Goal: Task Accomplishment & Management: Manage account settings

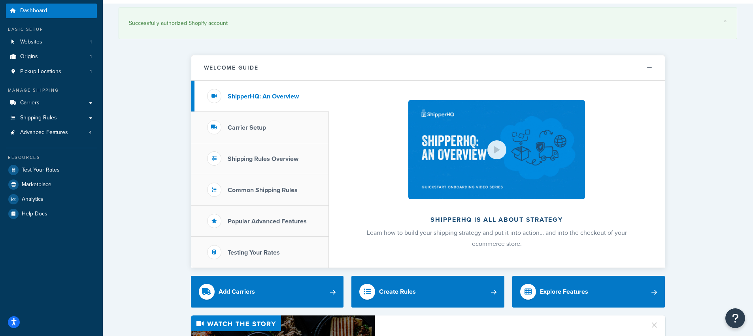
scroll to position [19, 0]
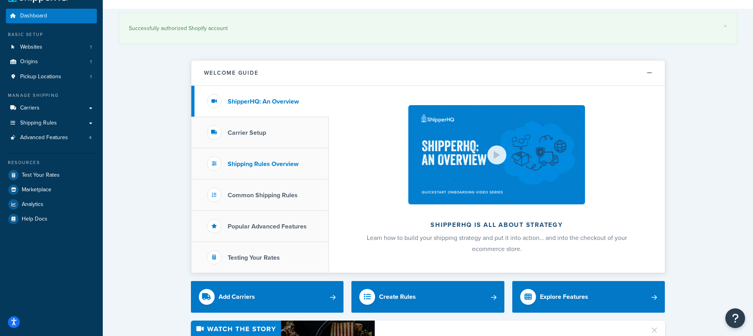
click at [266, 155] on li "Shipping Rules Overview" at bounding box center [260, 163] width 138 height 31
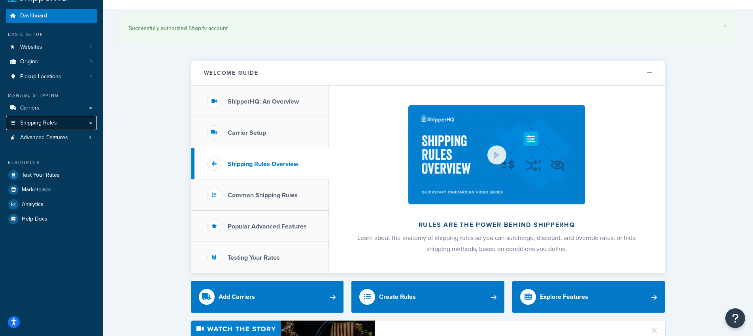
click at [68, 123] on link "Shipping Rules" at bounding box center [51, 123] width 91 height 15
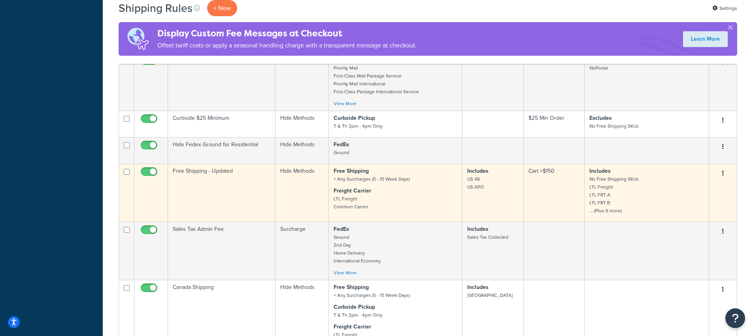
scroll to position [315, 0]
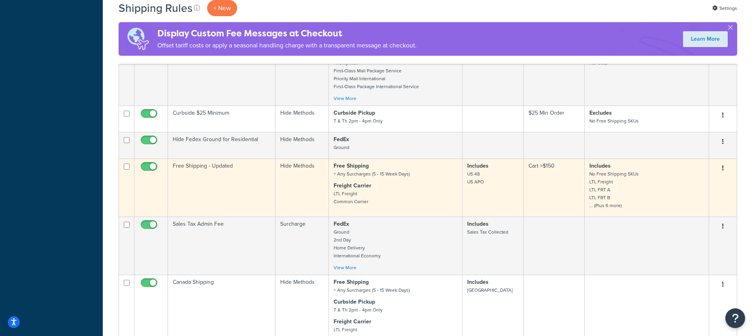
click at [544, 178] on td "Cart >$150" at bounding box center [554, 188] width 61 height 58
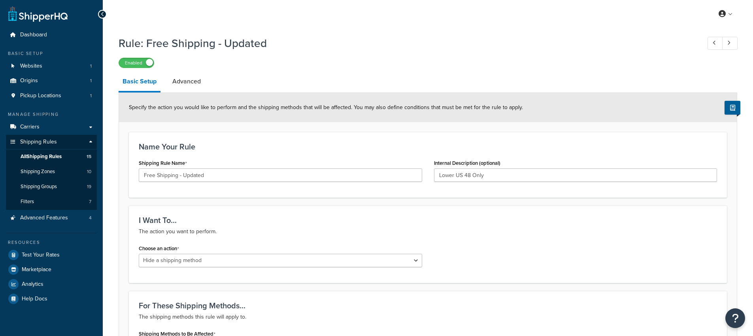
select select "HIDE"
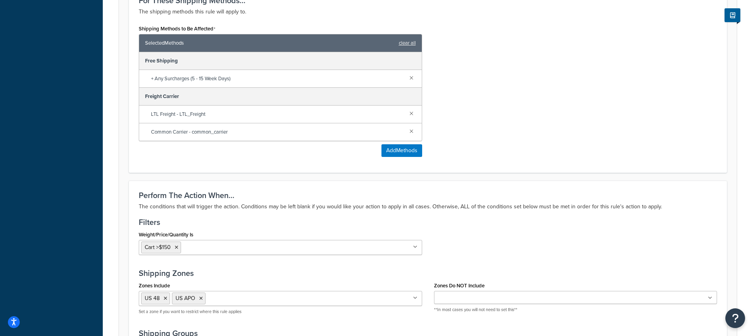
scroll to position [329, 0]
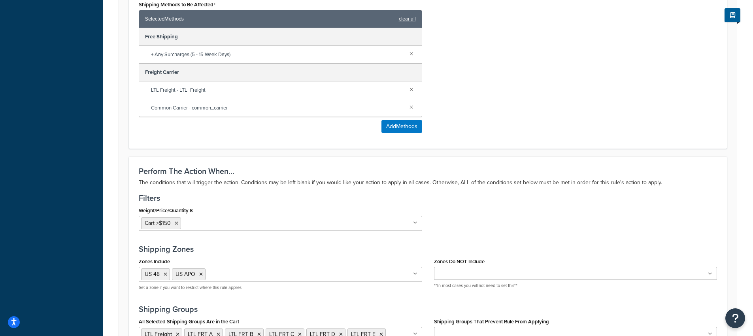
click at [294, 223] on ul "Cart >$150" at bounding box center [281, 223] width 284 height 15
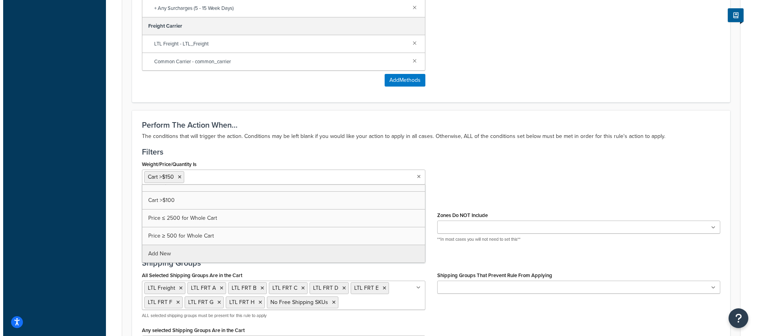
scroll to position [381, 0]
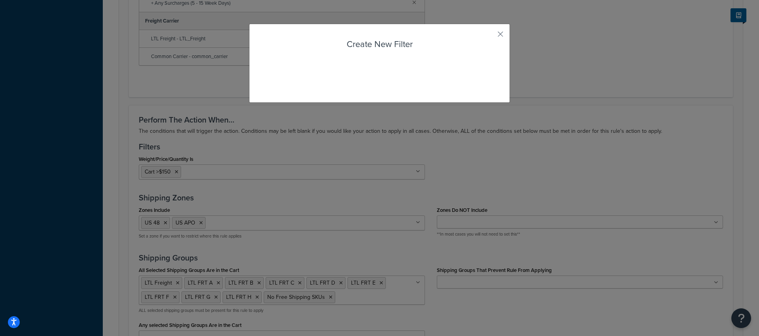
click at [214, 245] on div "Rule: Free Shipping - Updated Enabled Basic Setup Advanced Specify the action y…" at bounding box center [431, 40] width 656 height 778
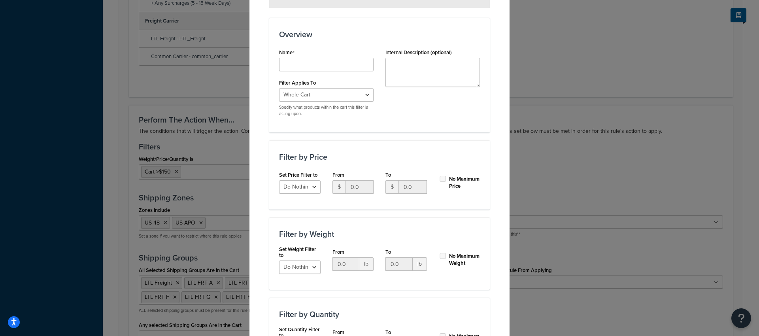
scroll to position [104, 0]
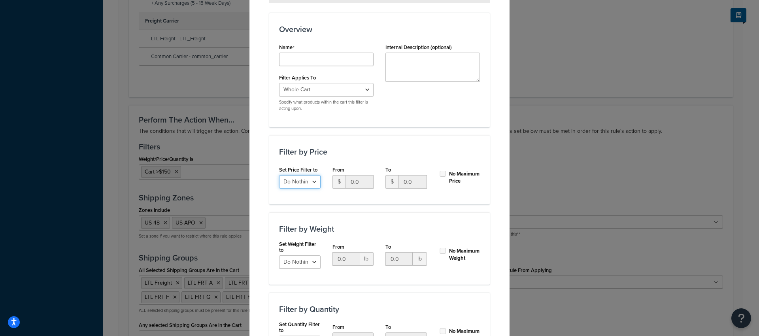
click at [314, 185] on select "Do Nothing Apply to a Range" at bounding box center [300, 181] width 42 height 13
select select "range"
click at [279, 175] on select "Do Nothing Apply to a Range" at bounding box center [300, 181] width 42 height 13
click at [406, 181] on input "0.0" at bounding box center [413, 181] width 28 height 13
drag, startPoint x: 408, startPoint y: 182, endPoint x: 399, endPoint y: 182, distance: 9.1
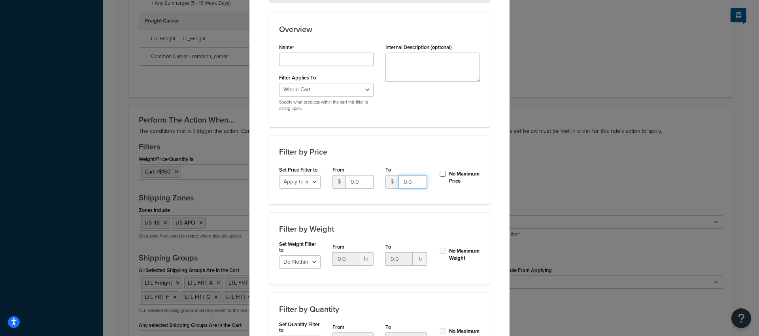
click at [399, 182] on input "0.0" at bounding box center [413, 181] width 28 height 13
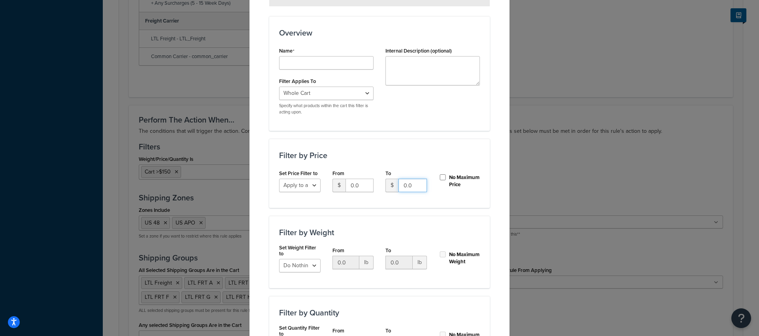
scroll to position [62, 0]
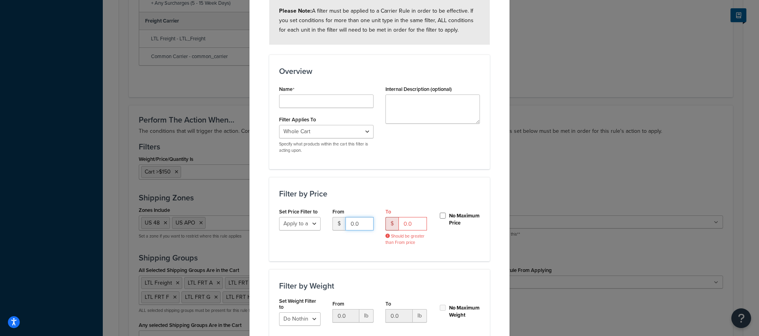
drag, startPoint x: 357, startPoint y: 220, endPoint x: 338, endPoint y: 221, distance: 18.6
click at [338, 221] on div "$ 0.0" at bounding box center [354, 223] width 42 height 13
type input "150"
click at [440, 213] on input "No Maximum Price" at bounding box center [443, 216] width 8 height 6
checkbox input "true"
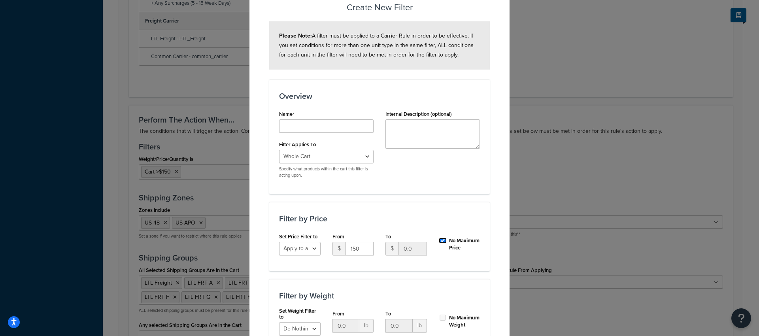
scroll to position [32, 0]
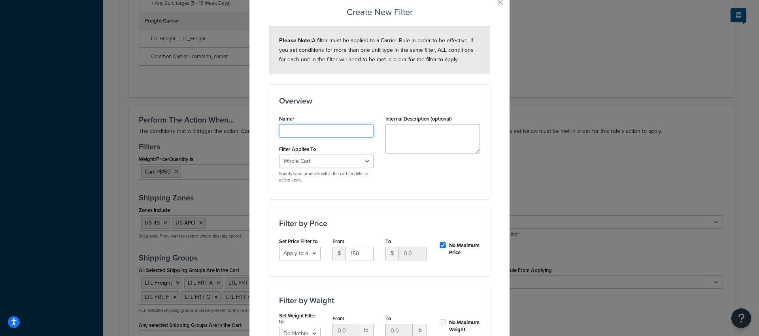
click at [316, 131] on input "Shipping Rule Name" at bounding box center [326, 130] width 95 height 13
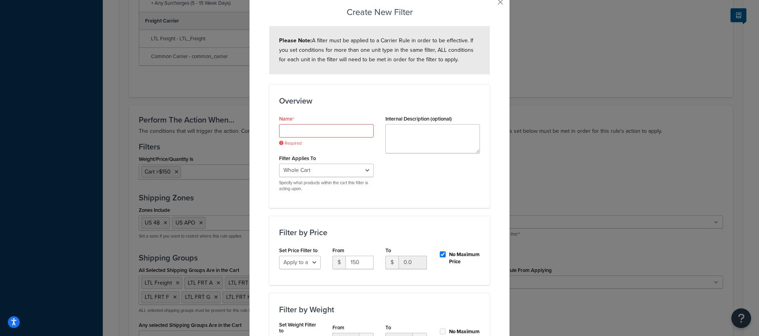
click at [317, 112] on div "Overview Name Required Filter Applies To Whole Cart Everything in Shipping Grou…" at bounding box center [379, 145] width 221 height 123
click at [333, 134] on input "Shipping Rule Name" at bounding box center [326, 130] width 95 height 13
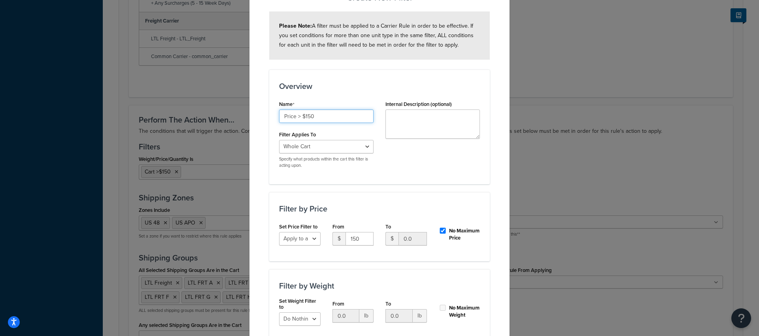
scroll to position [52, 0]
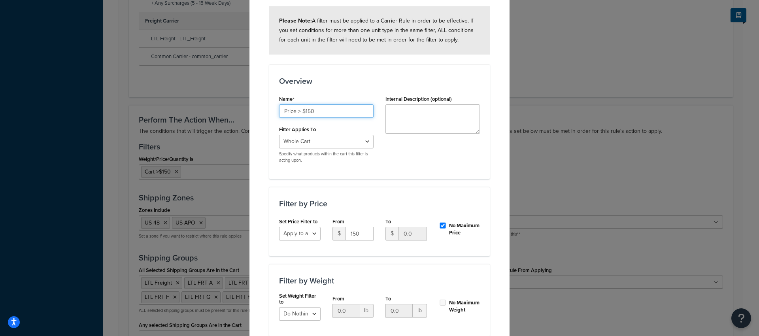
type input "Price > $150"
click at [346, 141] on select "Whole Cart Everything in Shipping Group Everything at Origin Each Item within S…" at bounding box center [326, 141] width 95 height 13
click at [279, 135] on select "Whole Cart Everything in Shipping Group Everything at Origin Each Item within S…" at bounding box center [326, 141] width 95 height 13
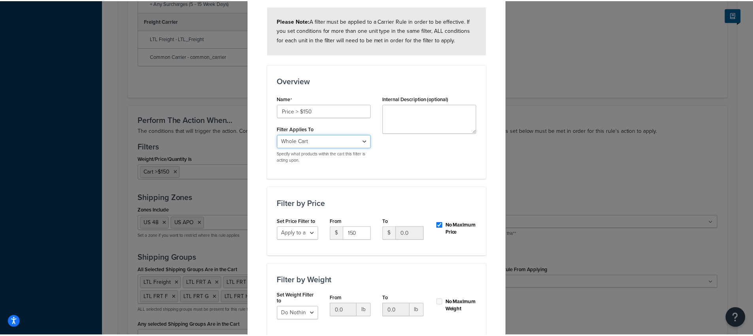
scroll to position [180, 0]
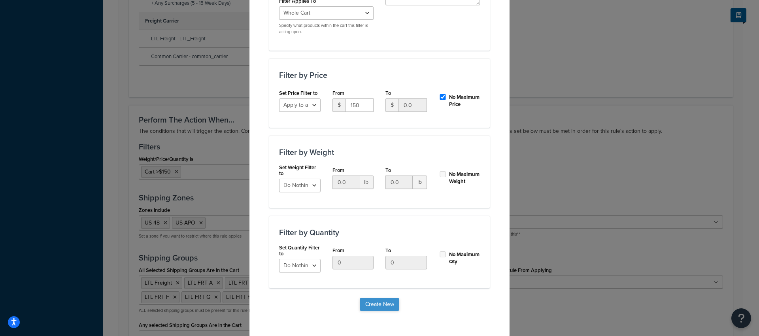
click at [373, 303] on button "Create New" at bounding box center [380, 304] width 40 height 13
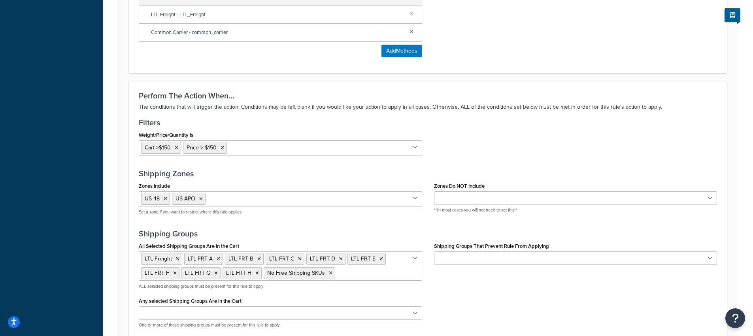
scroll to position [539, 0]
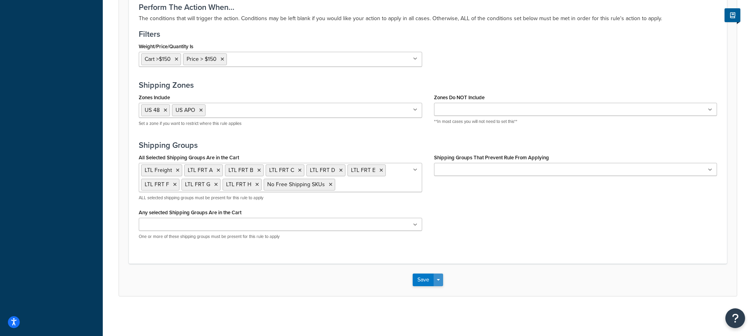
click at [438, 284] on button "Save Dropdown" at bounding box center [438, 280] width 9 height 13
click at [423, 280] on button "Save" at bounding box center [423, 280] width 21 height 13
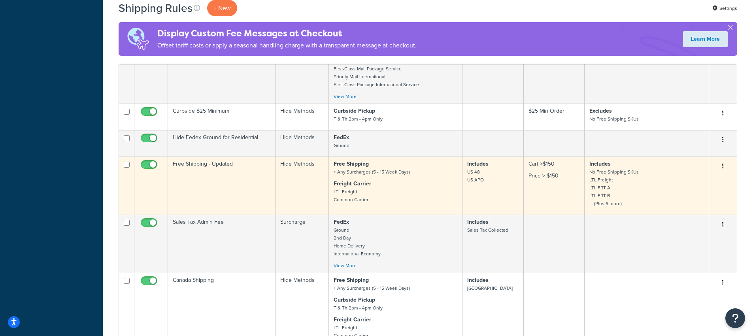
scroll to position [363, 0]
